Goal: Transaction & Acquisition: Obtain resource

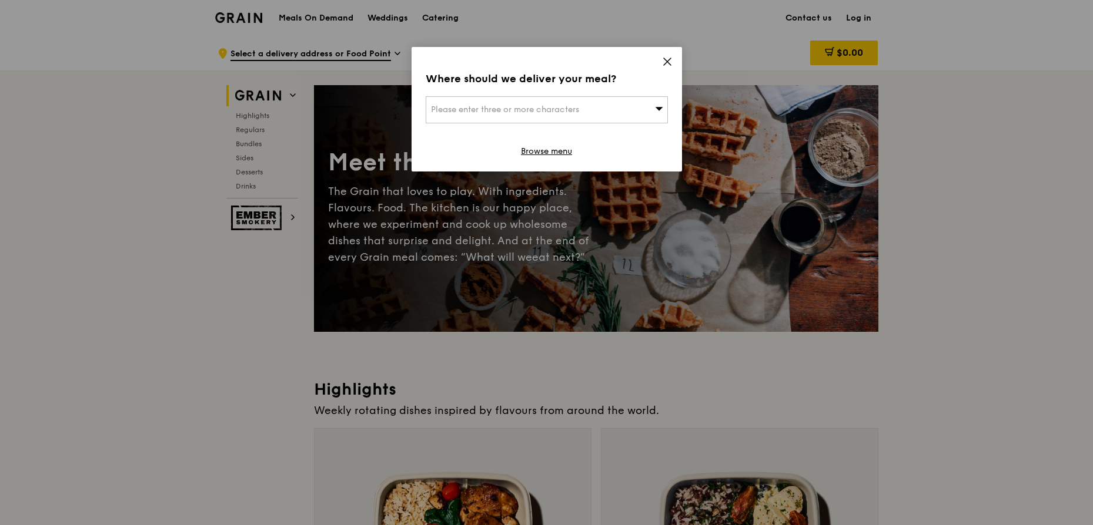
click at [667, 63] on icon at bounding box center [667, 61] width 11 height 11
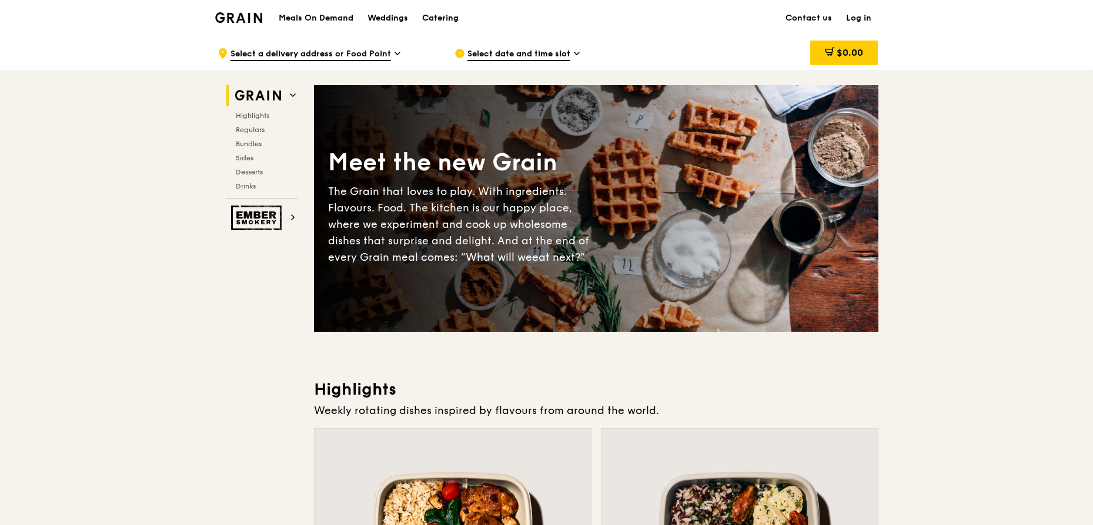
click at [444, 19] on div "Catering" at bounding box center [440, 18] width 36 height 35
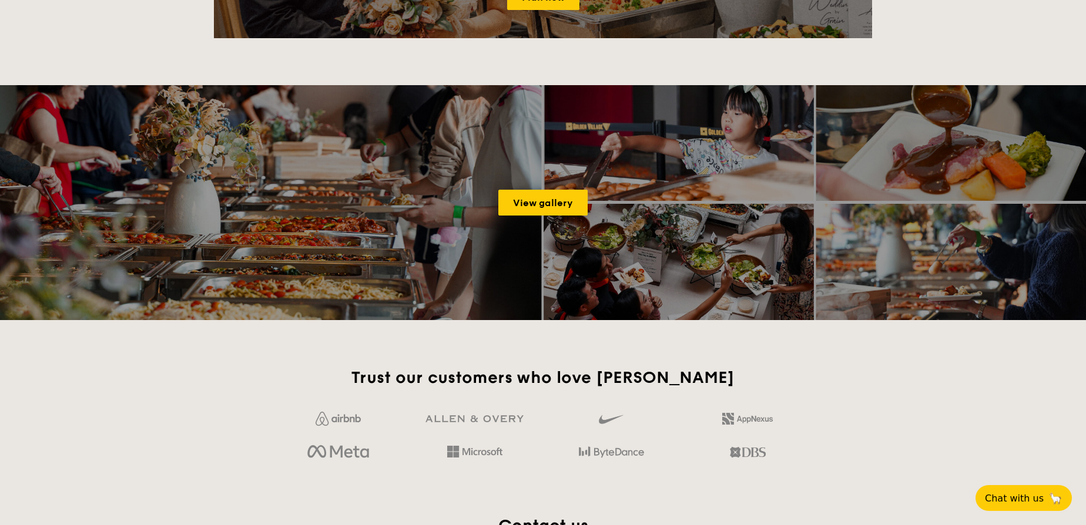
scroll to position [1767, 0]
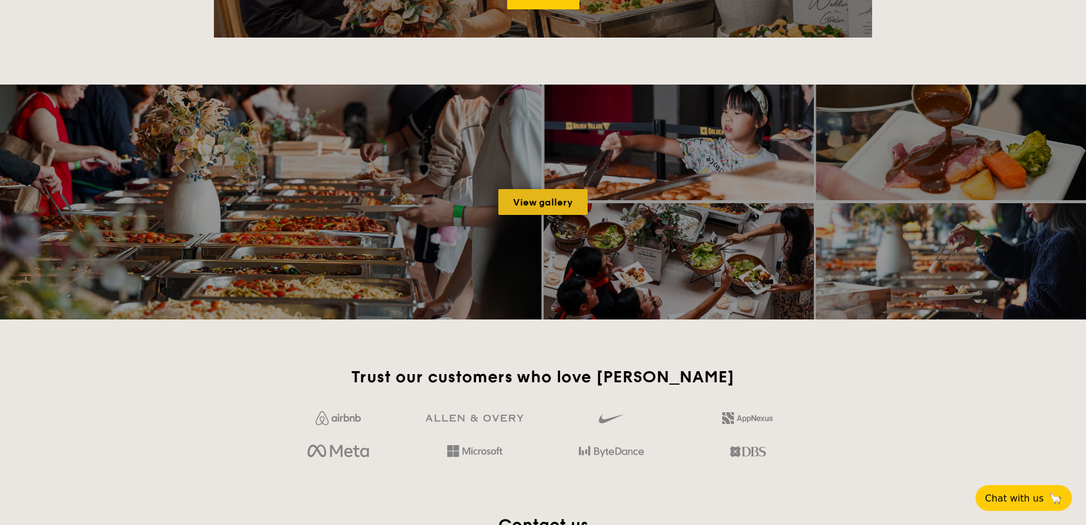
click at [552, 210] on link "View gallery" at bounding box center [542, 202] width 89 height 26
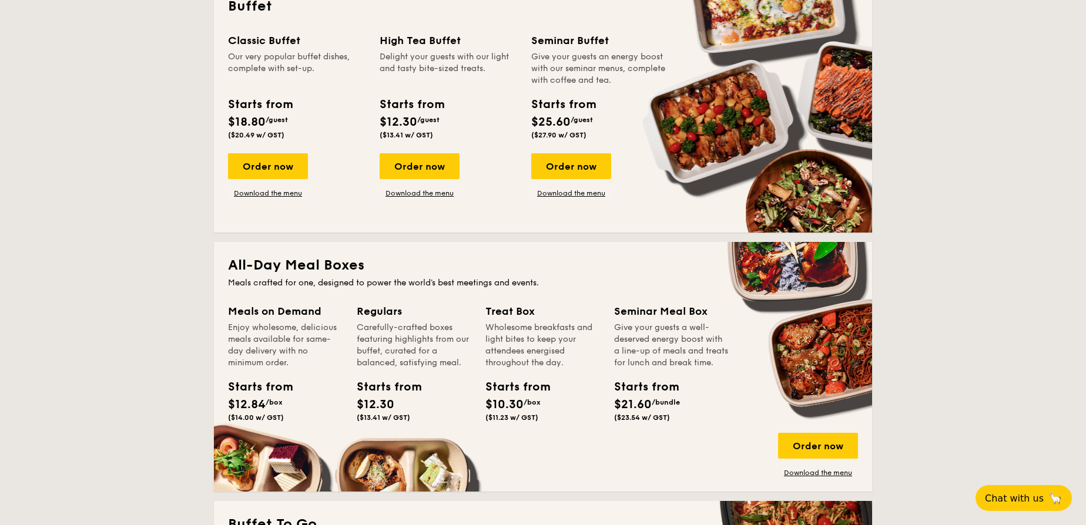
scroll to position [548, 0]
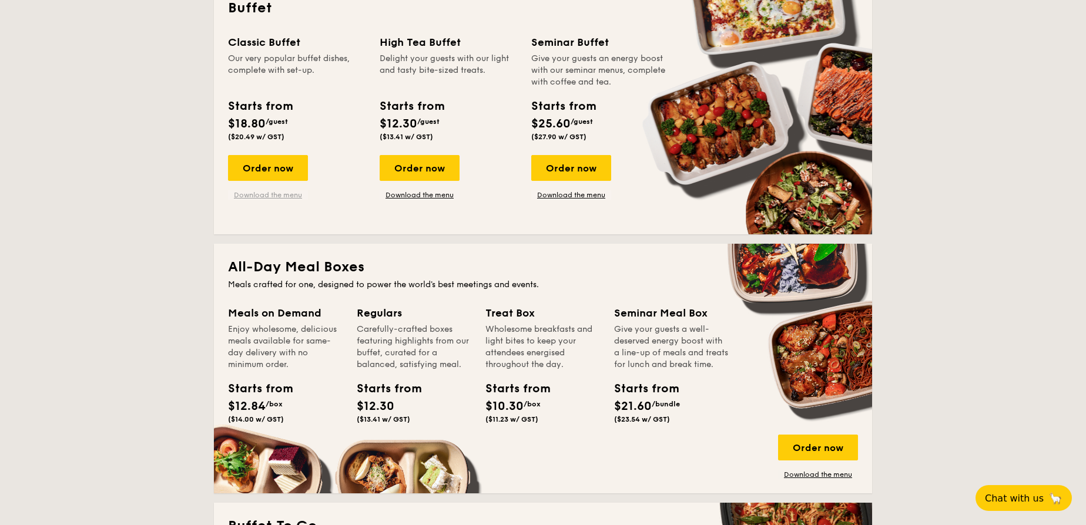
click at [267, 195] on link "Download the menu" at bounding box center [268, 194] width 80 height 9
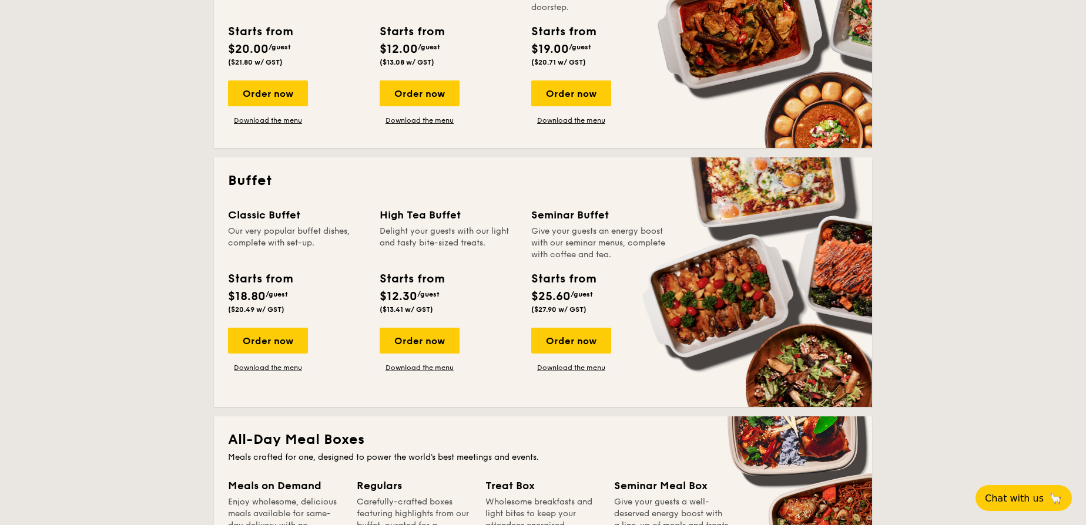
scroll to position [0, 0]
